Goal: Task Accomplishment & Management: Complete application form

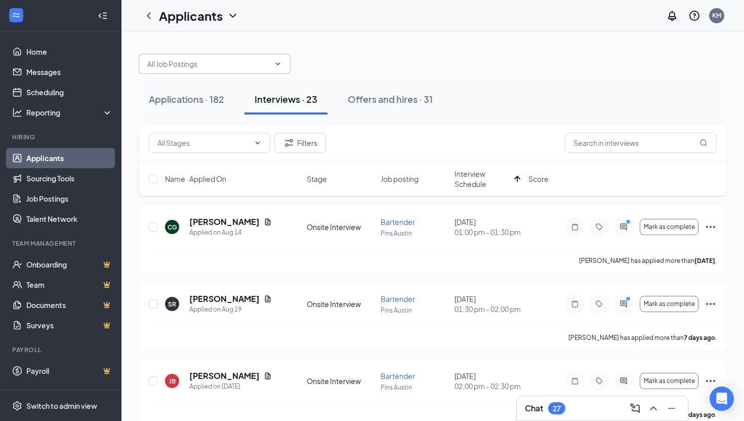
click at [214, 65] on input "text" at bounding box center [208, 63] width 122 height 11
click at [175, 61] on input "bra" at bounding box center [208, 63] width 122 height 11
type input "b"
click at [231, 221] on h5 "[PERSON_NAME]" at bounding box center [224, 221] width 70 height 11
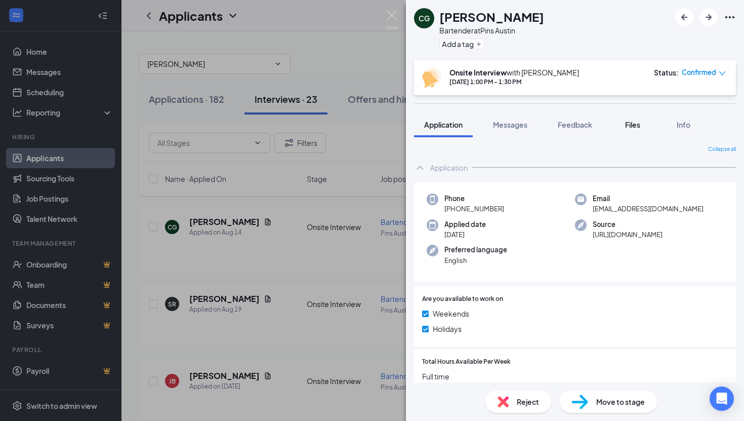
click at [633, 128] on span "Files" at bounding box center [632, 124] width 15 height 9
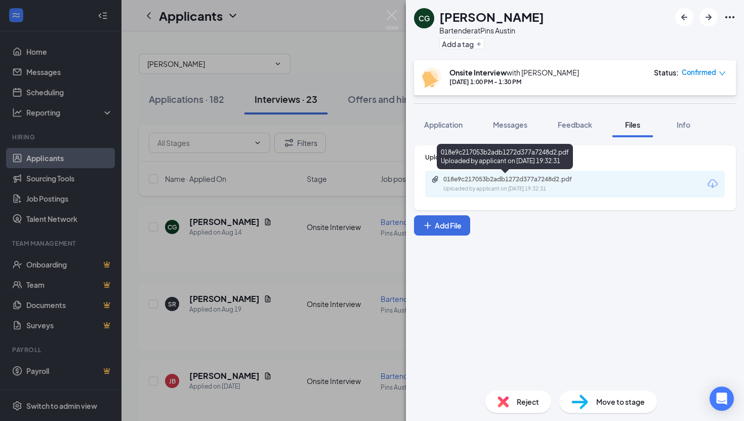
click at [536, 185] on div "Uploaded by applicant on [DATE] 19:32:31" at bounding box center [519, 189] width 152 height 8
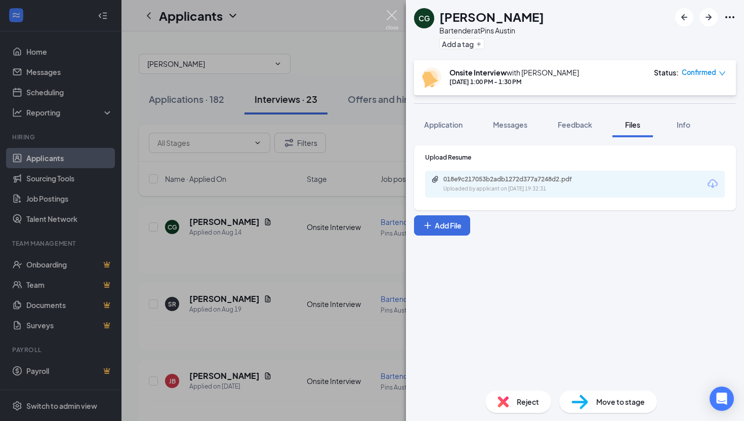
click at [393, 12] on img at bounding box center [392, 20] width 13 height 20
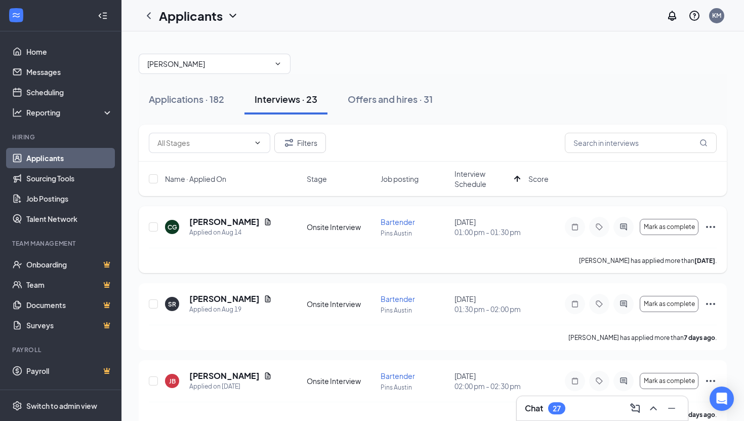
click at [710, 224] on icon "Ellipses" at bounding box center [711, 227] width 12 height 12
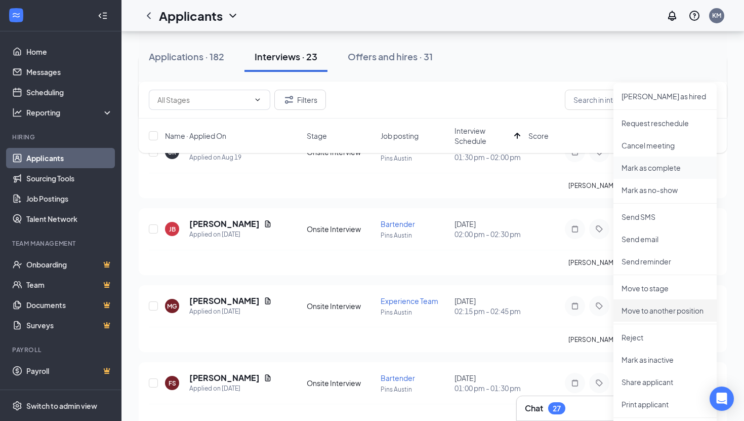
scroll to position [145, 0]
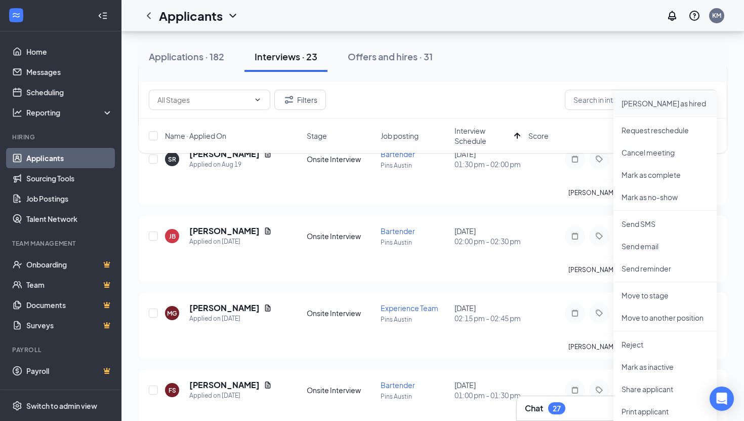
click at [652, 102] on p "[PERSON_NAME] as hired" at bounding box center [665, 103] width 87 height 10
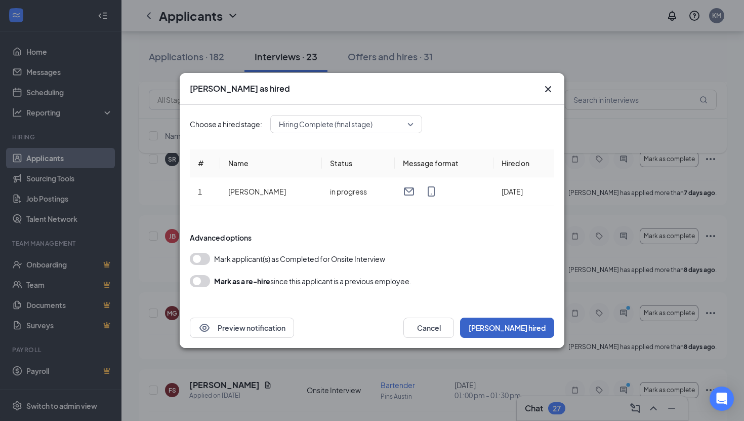
click at [528, 331] on button "[PERSON_NAME] hired" at bounding box center [507, 327] width 94 height 20
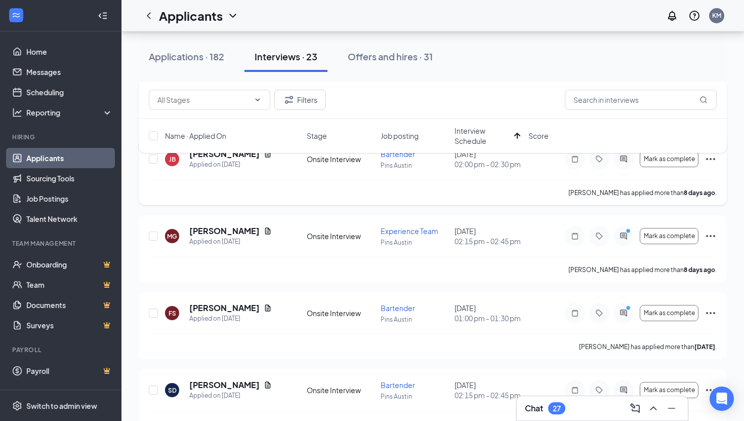
click at [292, 192] on div "[PERSON_NAME] has applied more than [DATE] ." at bounding box center [433, 192] width 568 height 25
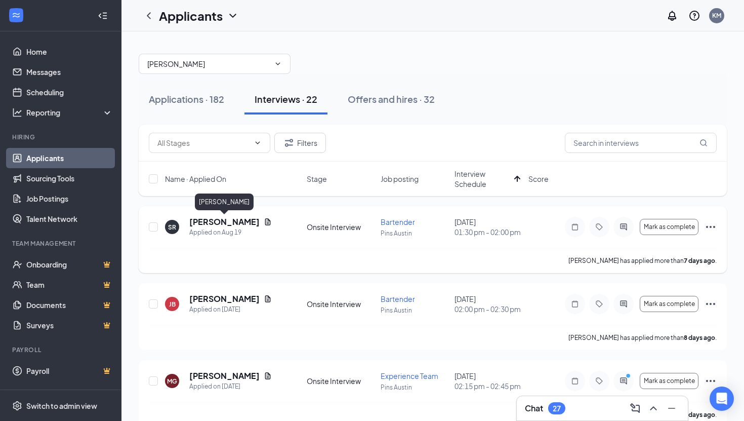
click at [238, 220] on h5 "[PERSON_NAME]" at bounding box center [224, 221] width 70 height 11
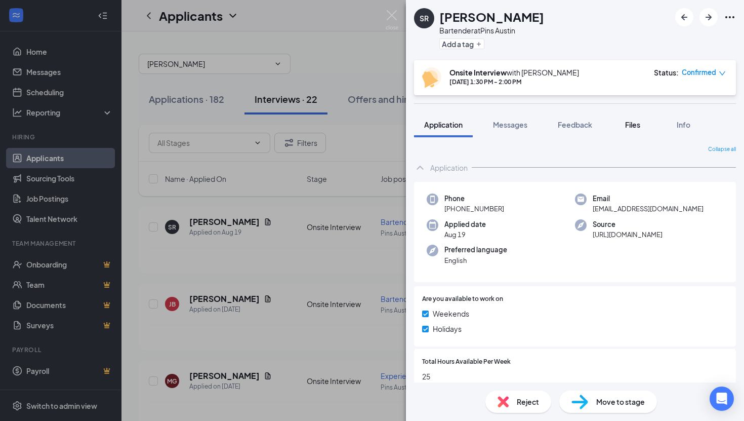
click at [634, 123] on span "Files" at bounding box center [632, 124] width 15 height 9
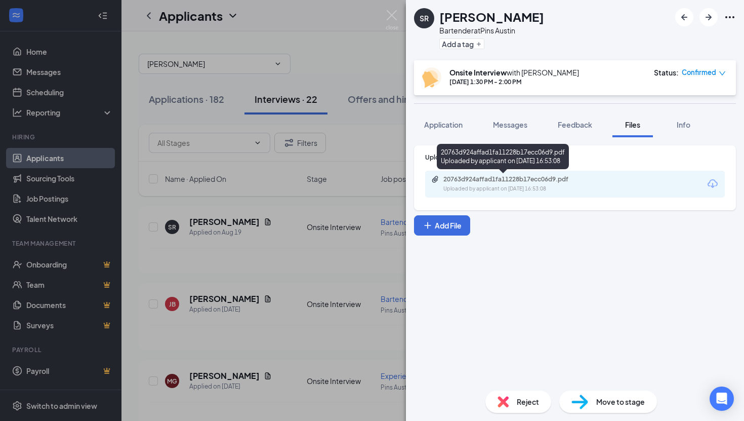
click at [509, 184] on div "20763d924affad1fa11228b17ecc06d9.pdf Uploaded by applicant on [DATE] 16:53:08" at bounding box center [513, 184] width 164 height 18
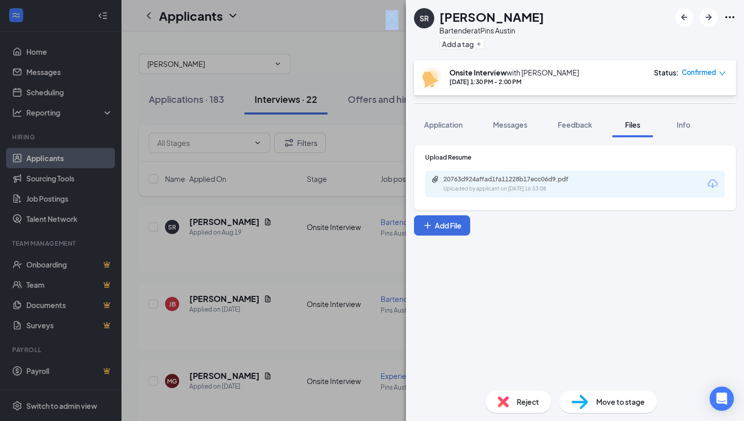
click at [398, 15] on div "SR [PERSON_NAME] Bartender at Pins Austin Add a tag Onsite Interview with [PERS…" at bounding box center [372, 210] width 744 height 421
click at [391, 14] on img at bounding box center [392, 20] width 13 height 20
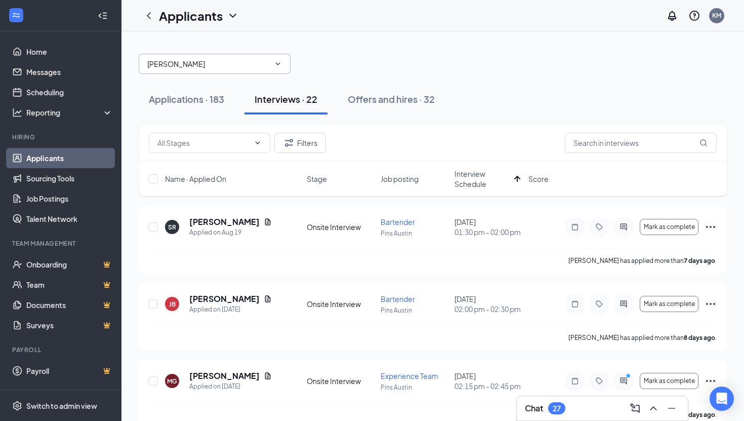
click at [195, 60] on input "[PERSON_NAME]" at bounding box center [208, 63] width 122 height 11
type input "g"
type input "[PERSON_NAME]"
click at [219, 298] on h5 "[PERSON_NAME]" at bounding box center [224, 298] width 70 height 11
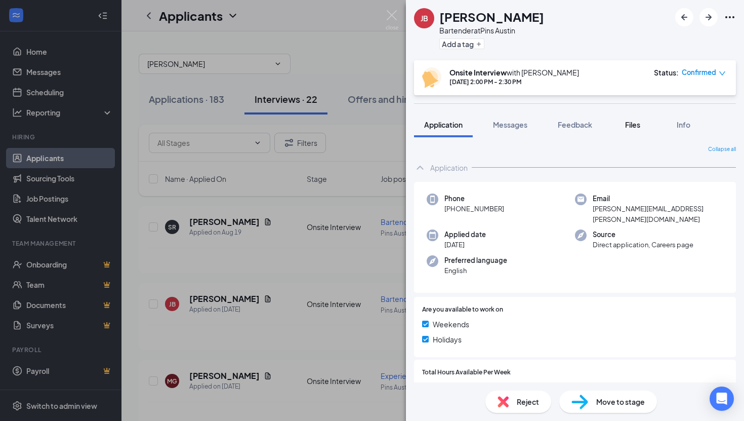
click at [638, 124] on span "Files" at bounding box center [632, 124] width 15 height 9
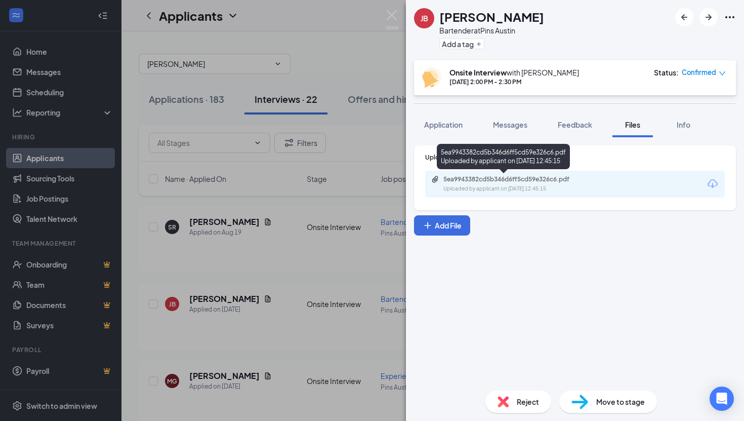
click at [527, 188] on div "Uploaded by applicant on [DATE] 12:45:15" at bounding box center [519, 189] width 152 height 8
